Goal: Find specific page/section: Find specific page/section

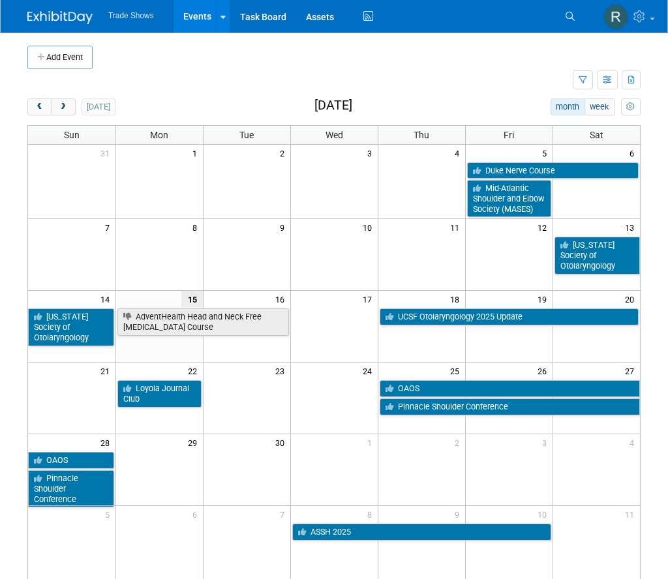
scroll to position [3, 0]
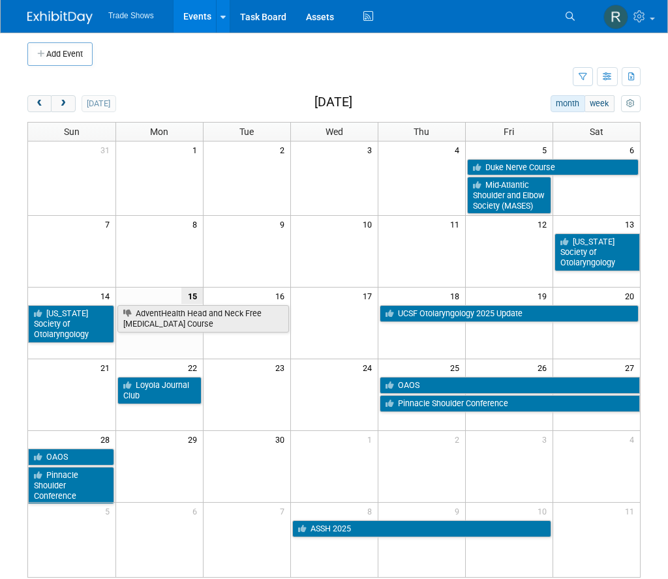
click at [436, 298] on td "18" at bounding box center [421, 296] width 87 height 16
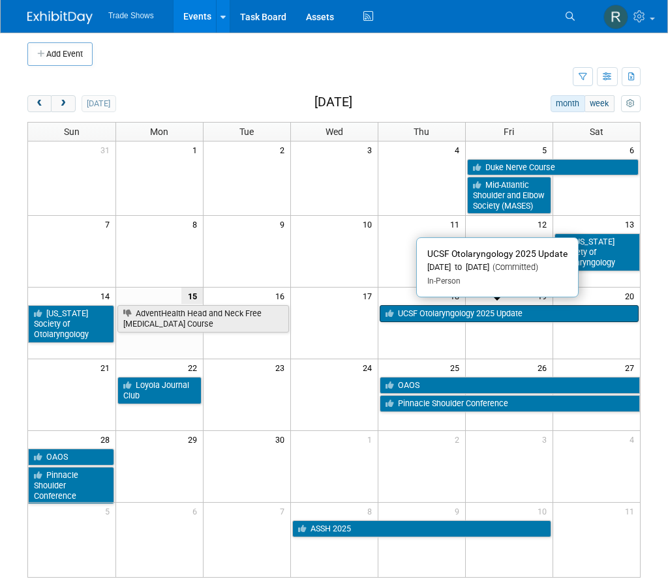
click at [435, 305] on link "UCSF Otolaryngology 2025 Update" at bounding box center [510, 313] width 260 height 17
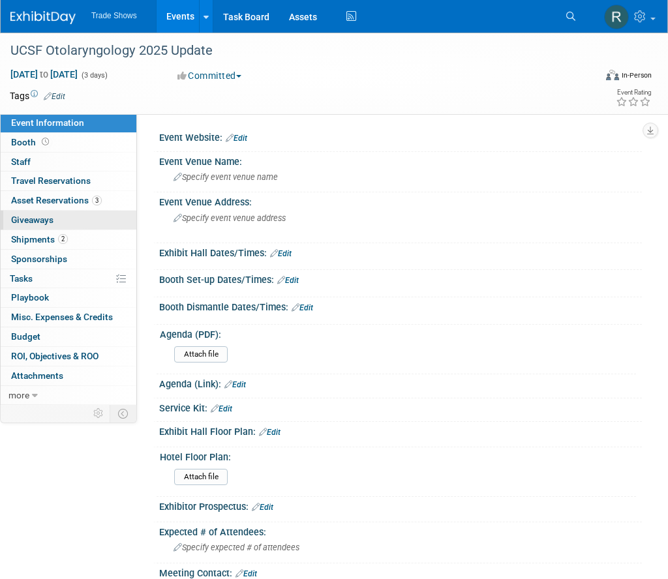
click at [96, 211] on link "0 Giveaways 0" at bounding box center [69, 220] width 136 height 19
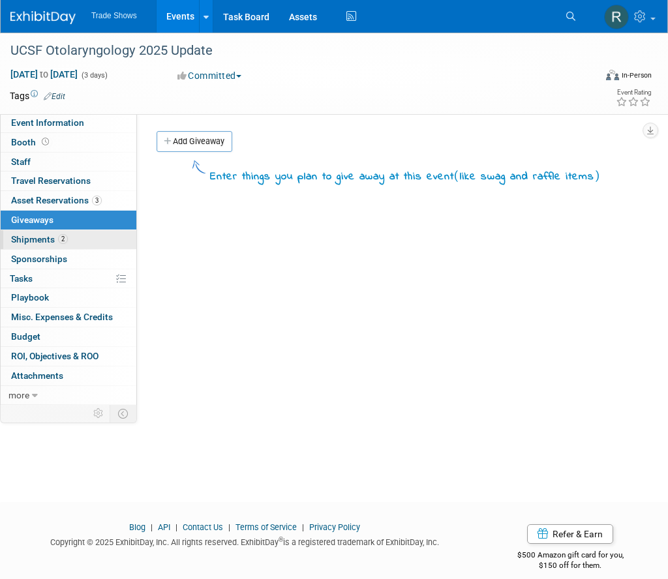
click at [78, 237] on link "2 Shipments 2" at bounding box center [69, 239] width 136 height 19
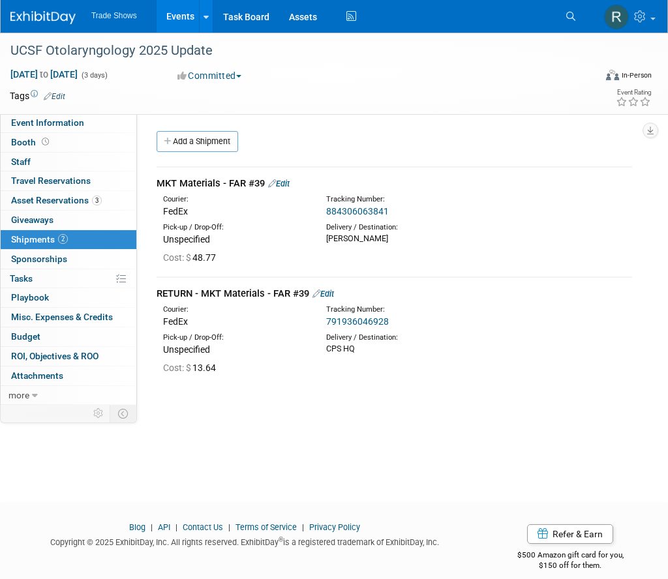
click at [358, 209] on link "884306063841" at bounding box center [357, 211] width 63 height 10
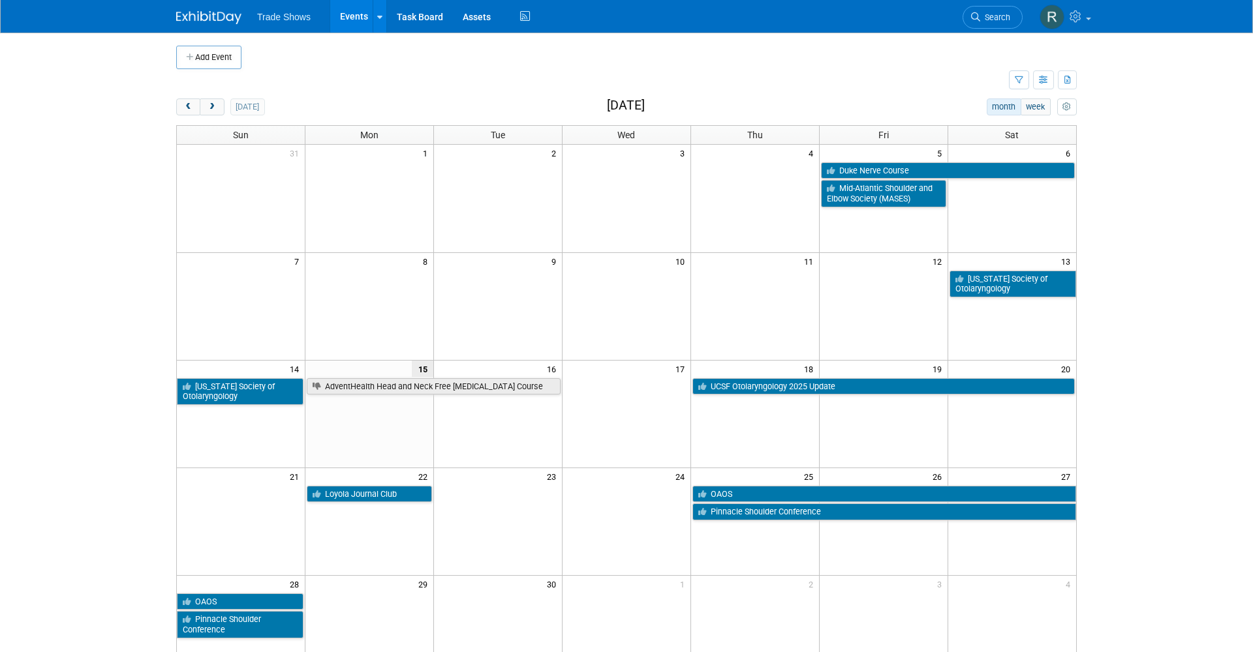
click at [352, 14] on link "Events" at bounding box center [354, 16] width 48 height 33
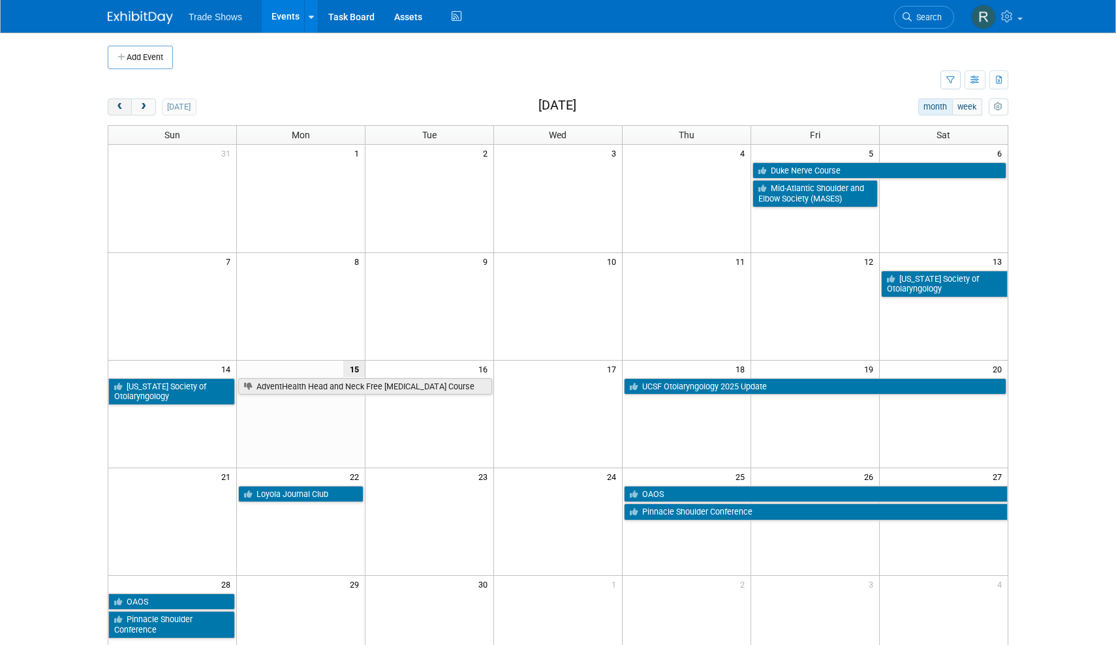
click at [119, 104] on span "prev" at bounding box center [120, 107] width 10 height 8
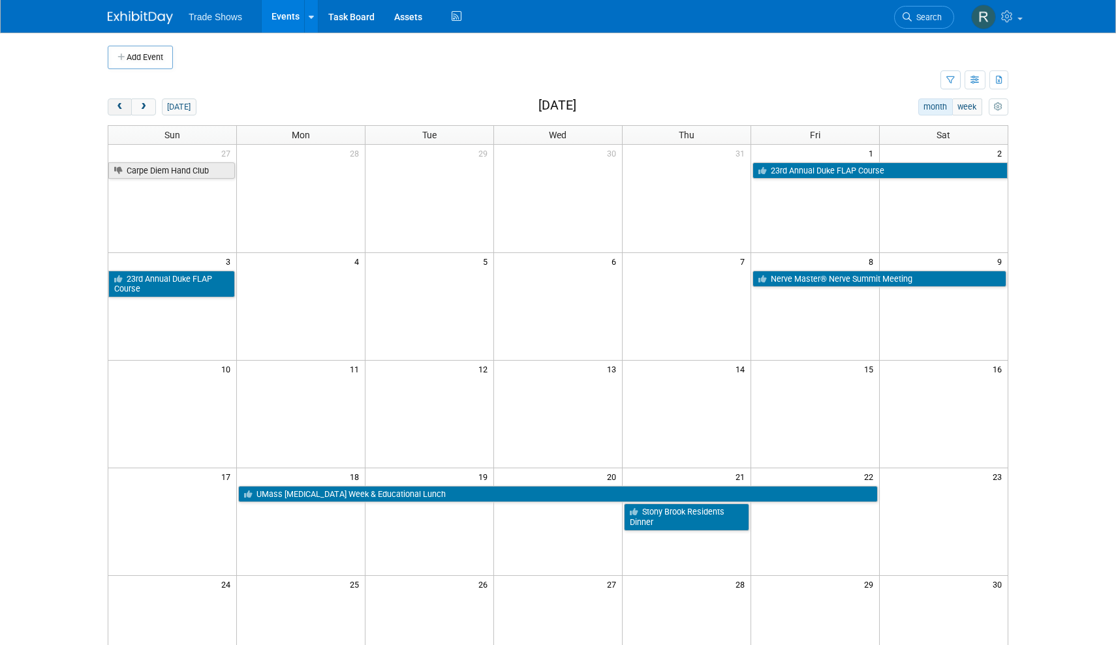
click at [119, 104] on span "prev" at bounding box center [120, 107] width 10 height 8
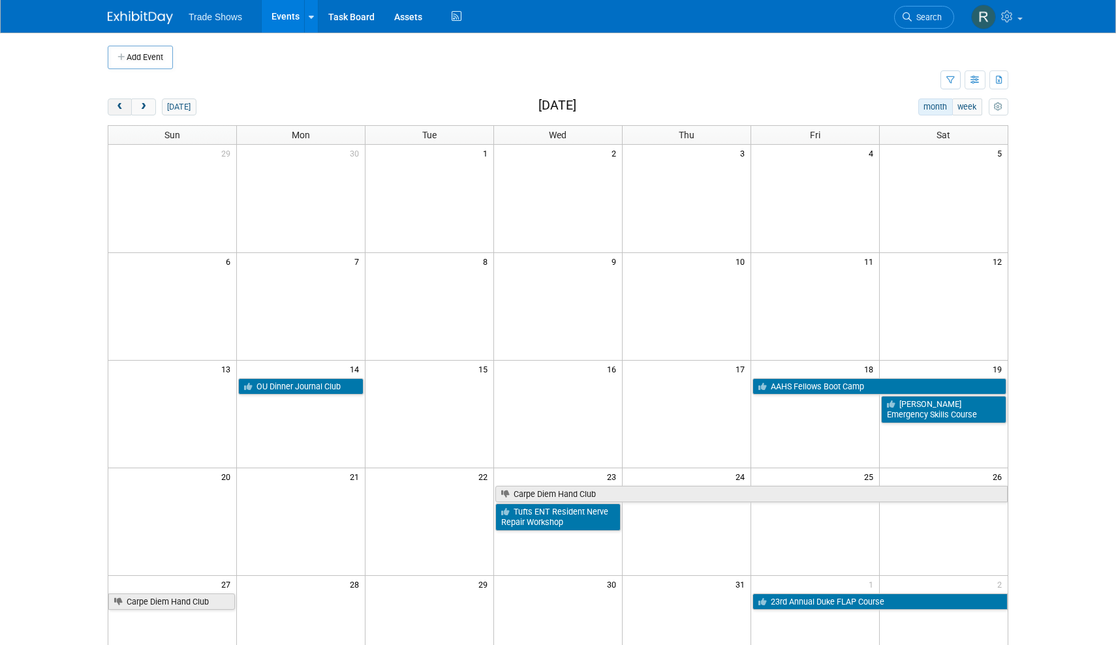
click at [119, 104] on span "prev" at bounding box center [120, 107] width 10 height 8
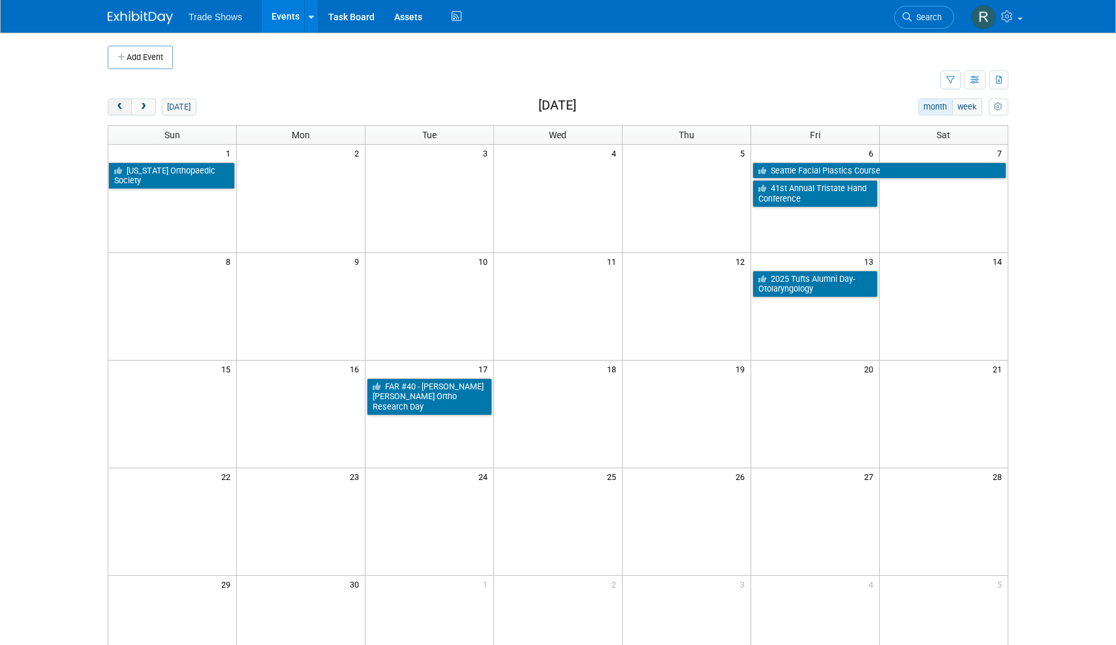
click at [119, 104] on span "prev" at bounding box center [120, 107] width 10 height 8
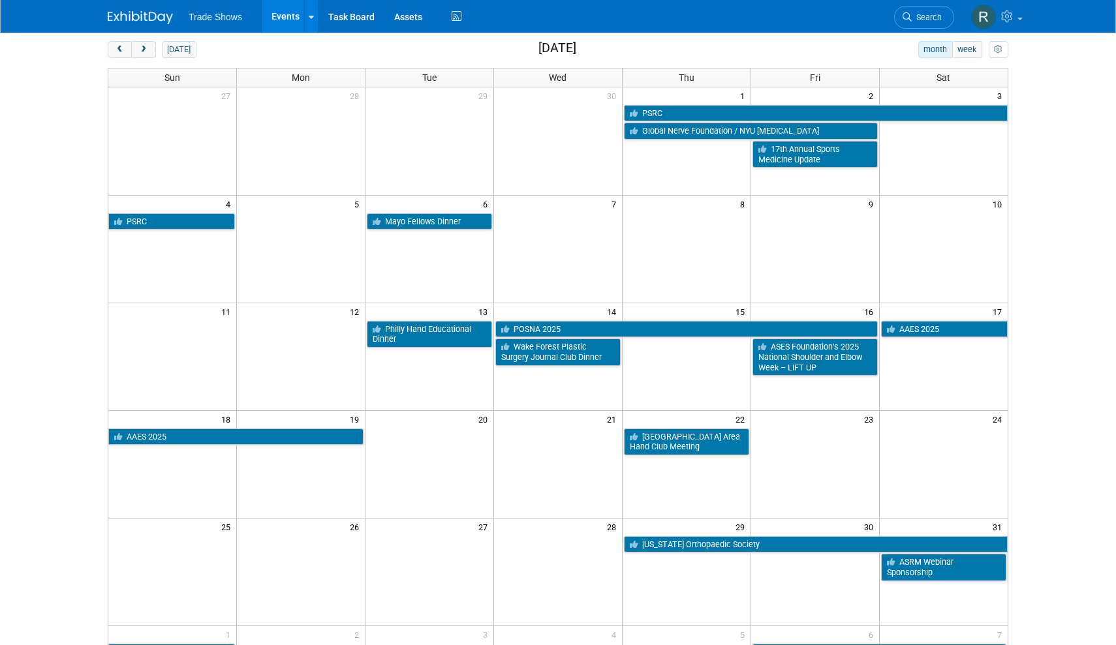
scroll to position [65, 0]
